Goal: Task Accomplishment & Management: Use online tool/utility

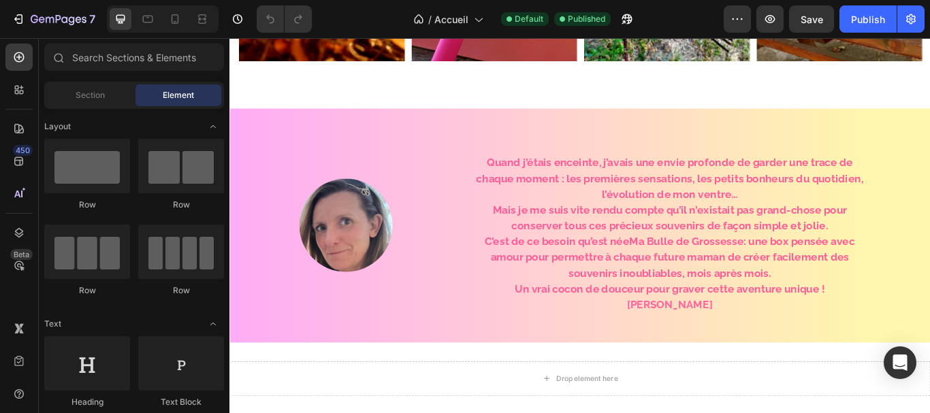
scroll to position [486, 0]
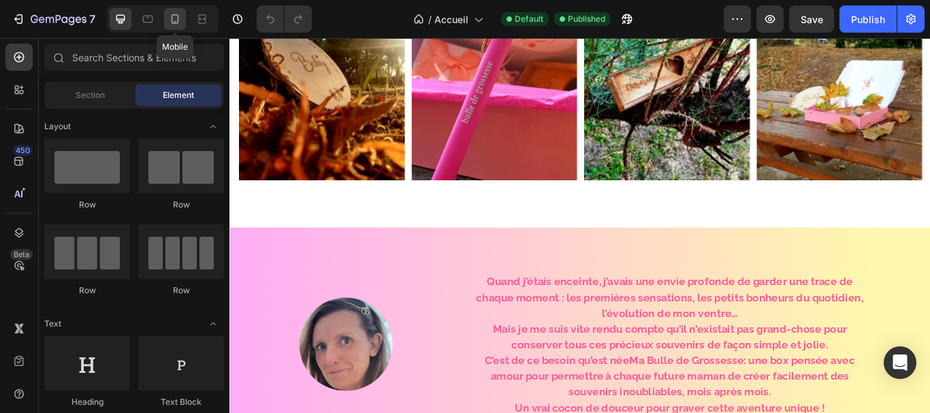
click at [178, 24] on icon at bounding box center [175, 19] width 14 height 14
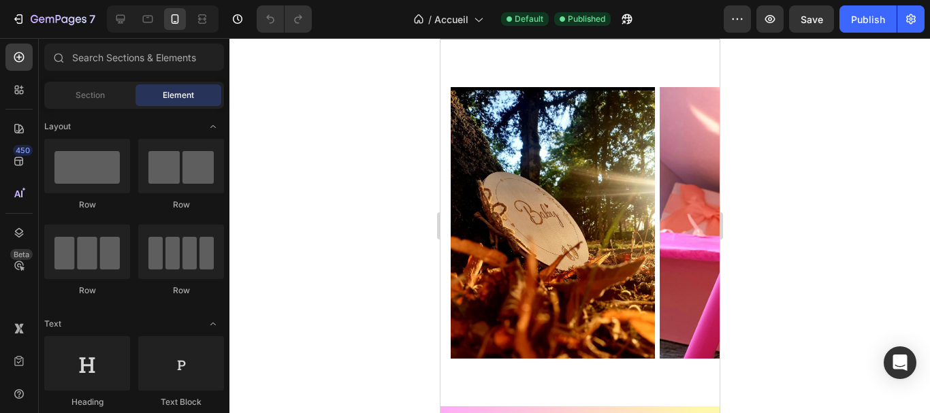
scroll to position [347, 0]
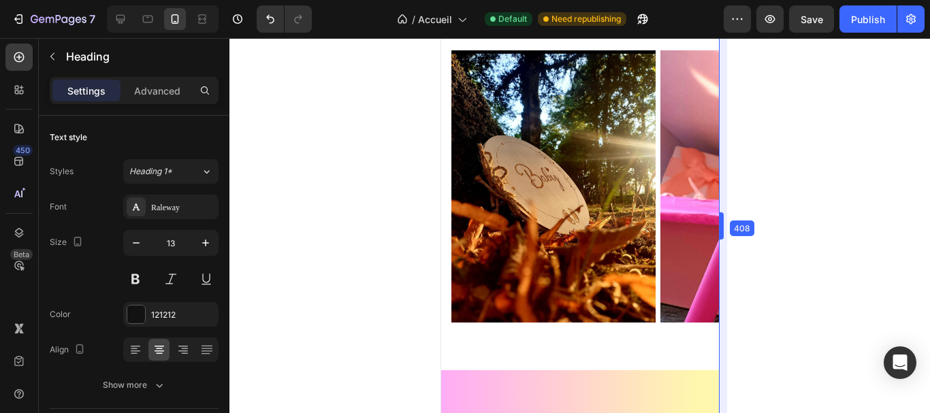
drag, startPoint x: 724, startPoint y: 238, endPoint x: 736, endPoint y: 253, distance: 18.9
click at [723, 0] on body "7 Version history / Accueil Default Need republishing Preview Save Publish 450 …" at bounding box center [465, 0] width 930 height 0
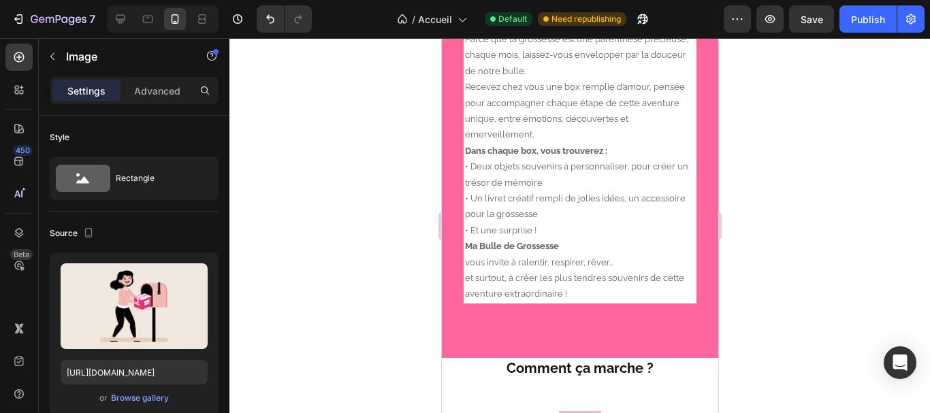
scroll to position [1976, 0]
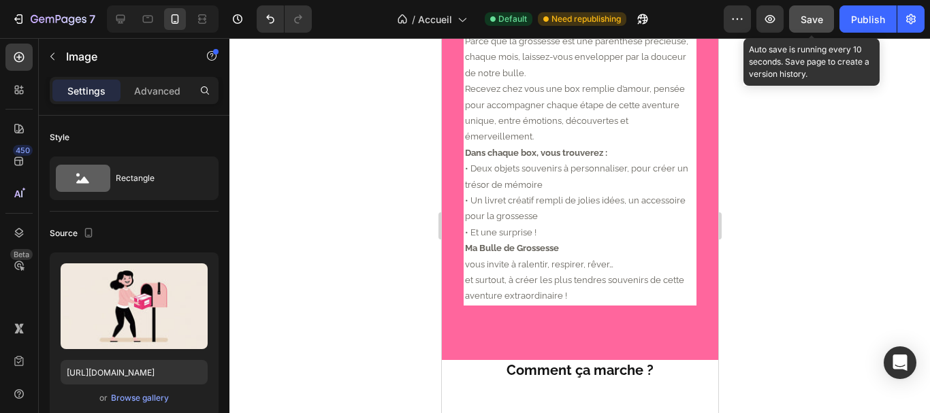
click at [822, 26] on div "Save" at bounding box center [812, 19] width 22 height 14
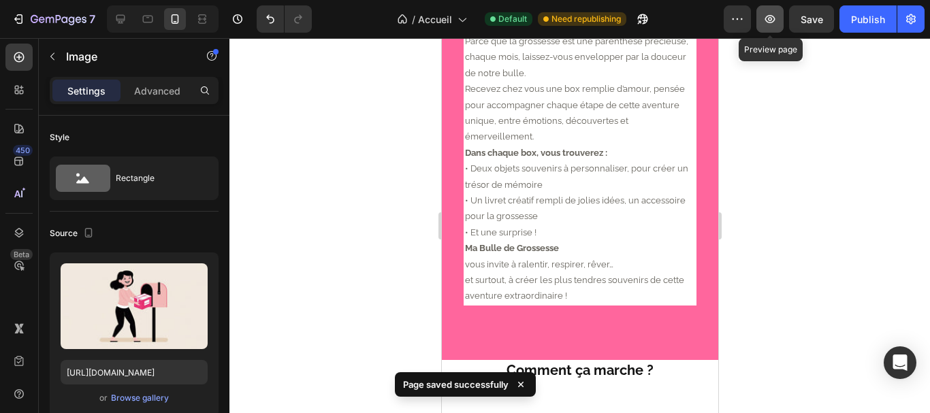
click at [772, 24] on icon "button" at bounding box center [770, 19] width 14 height 14
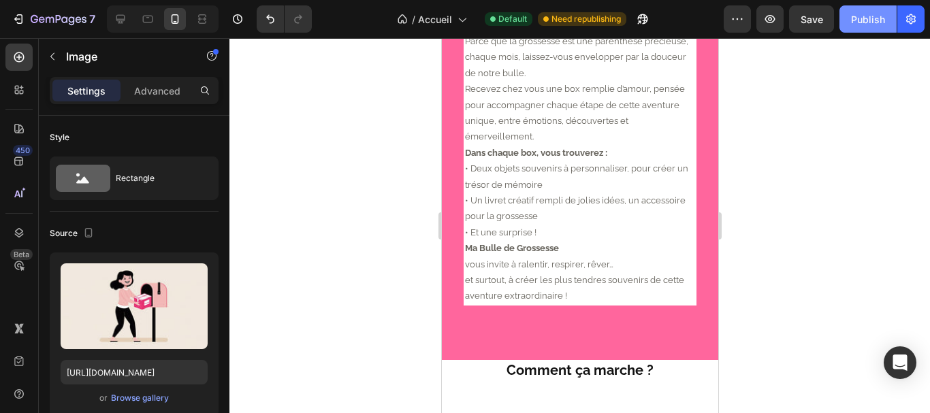
click at [876, 19] on div "Publish" at bounding box center [868, 19] width 34 height 14
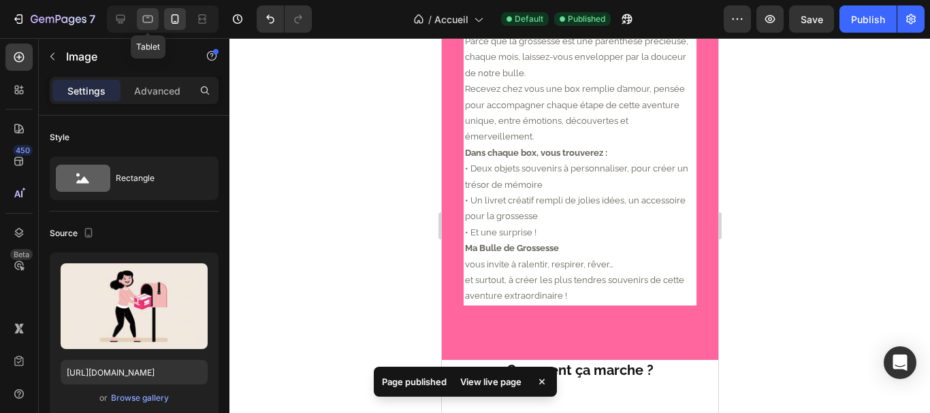
click at [148, 17] on icon at bounding box center [148, 19] width 10 height 7
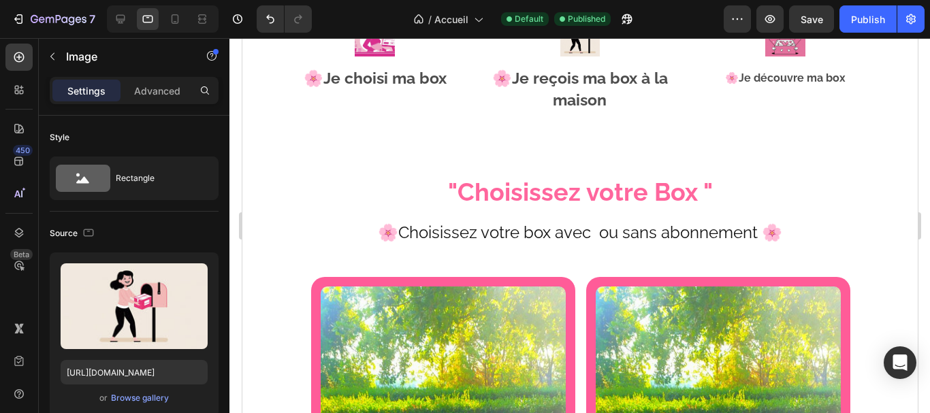
scroll to position [2081, 0]
